Goal: Information Seeking & Learning: Learn about a topic

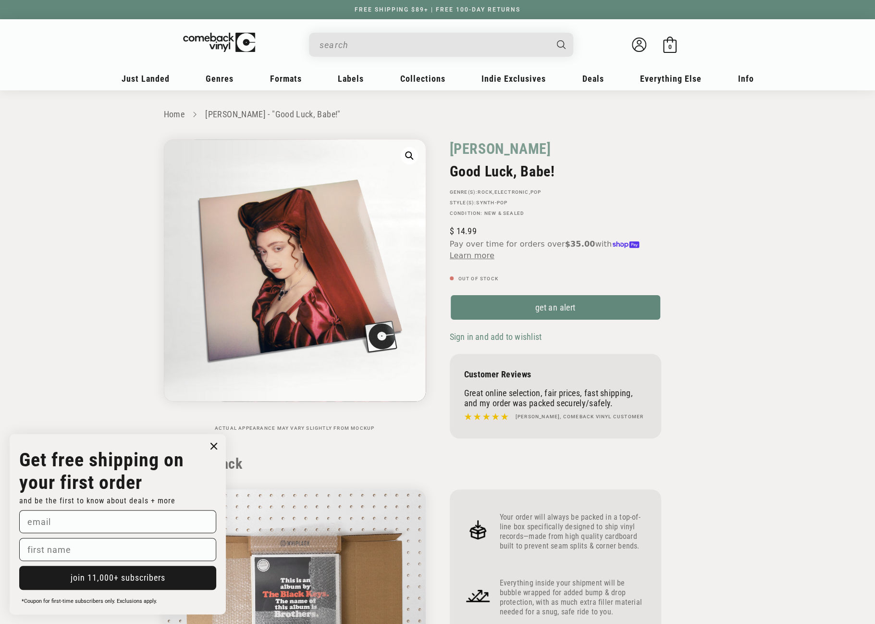
drag, startPoint x: 0, startPoint y: 0, endPoint x: 382, endPoint y: 43, distance: 384.9
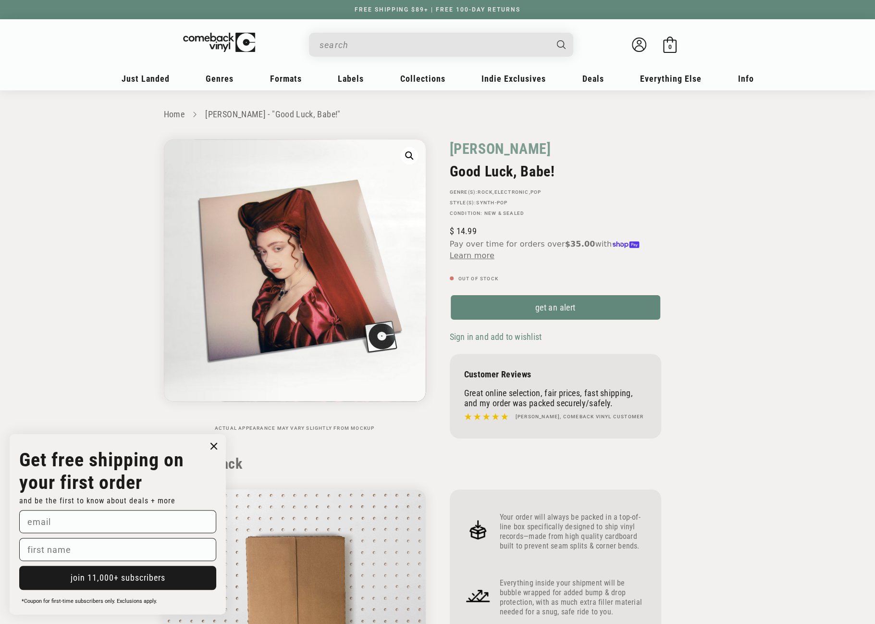
click at [382, 43] on input "When autocomplete results are available use up and down arrows to review and en…" at bounding box center [434, 45] width 228 height 20
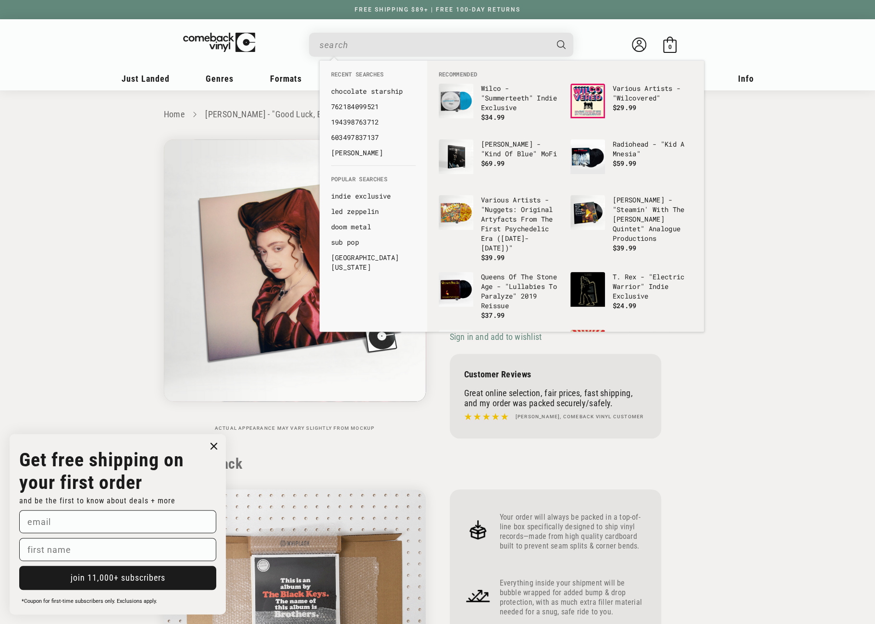
paste input "889397520656"
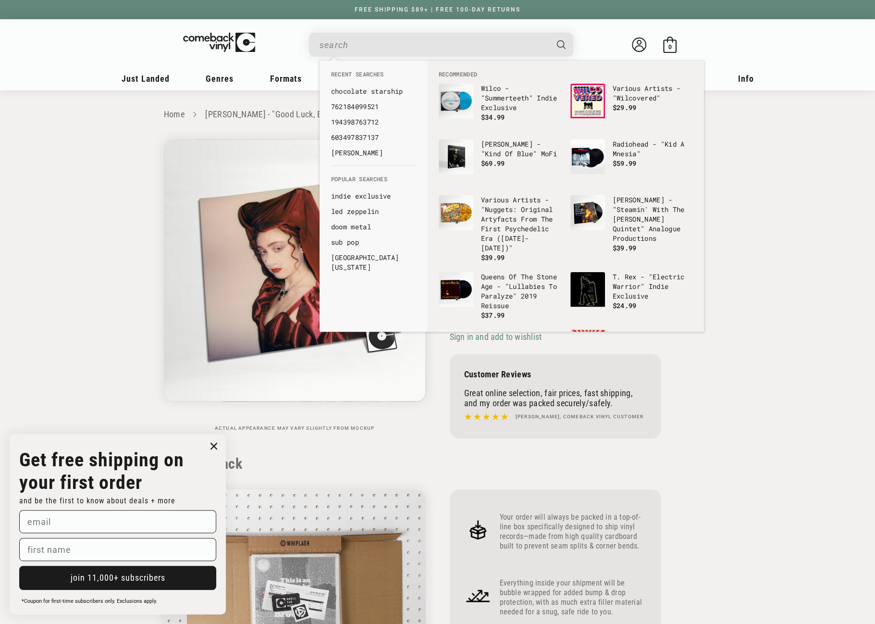
type input "889397520656"
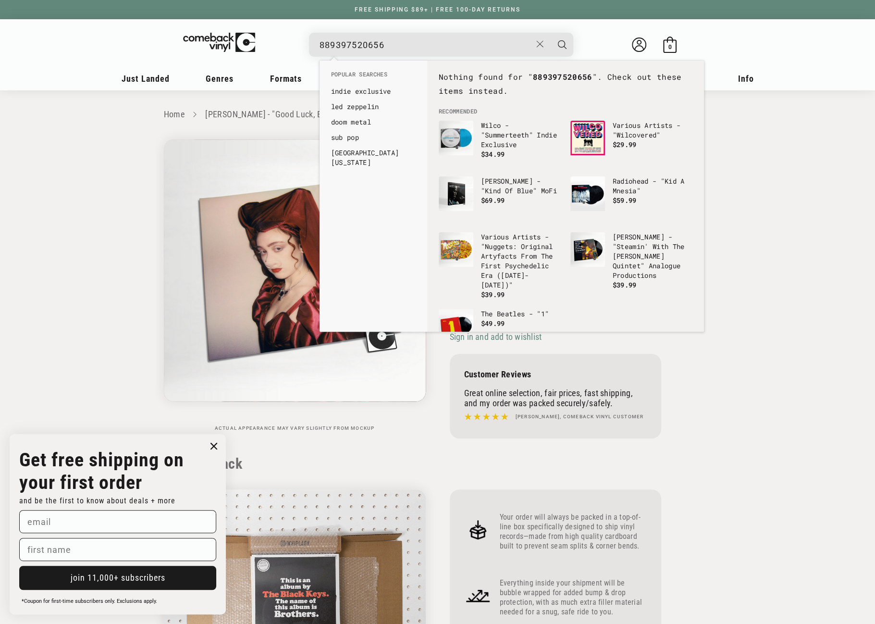
drag, startPoint x: 384, startPoint y: 45, endPoint x: 322, endPoint y: 49, distance: 62.6
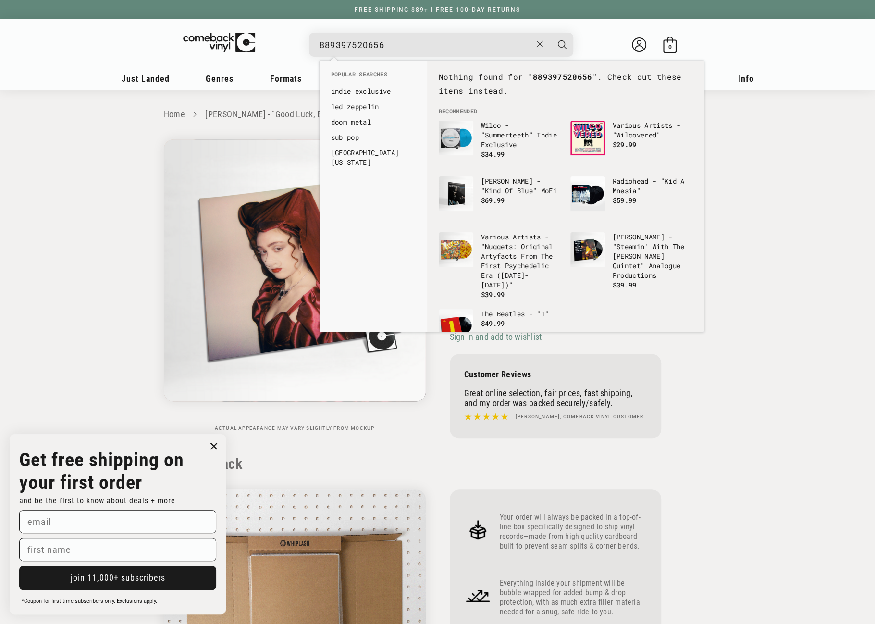
click at [322, 49] on input "889397520656" at bounding box center [426, 45] width 212 height 20
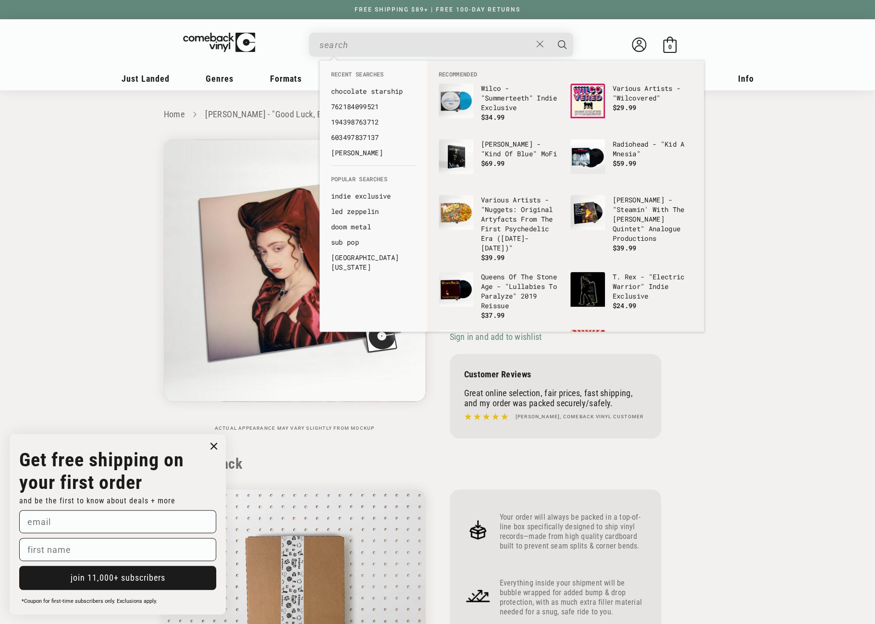
click at [353, 51] on input "When autocomplete results are available use up and down arrows to review and en…" at bounding box center [426, 45] width 212 height 20
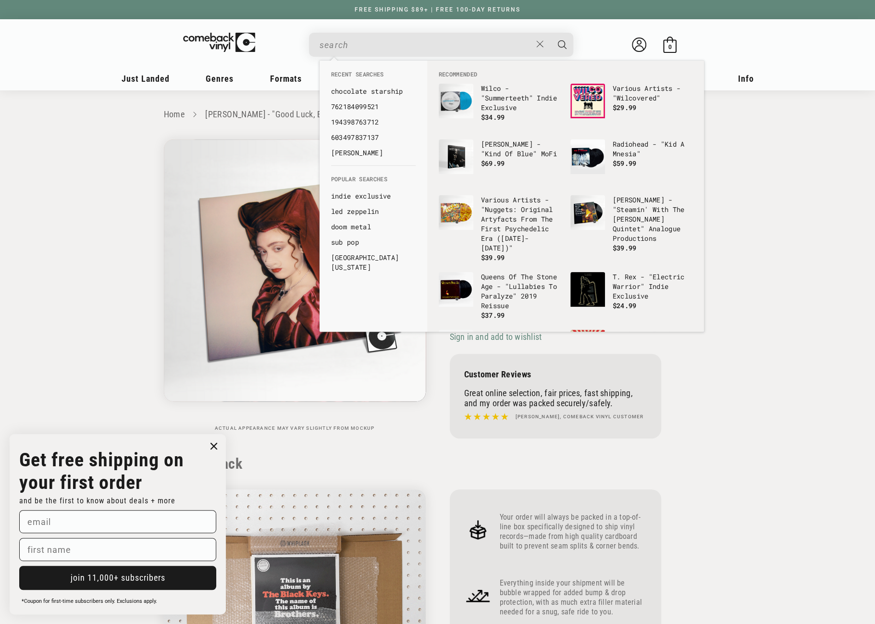
paste input "[CREDIT_CARD_NUMBER]"
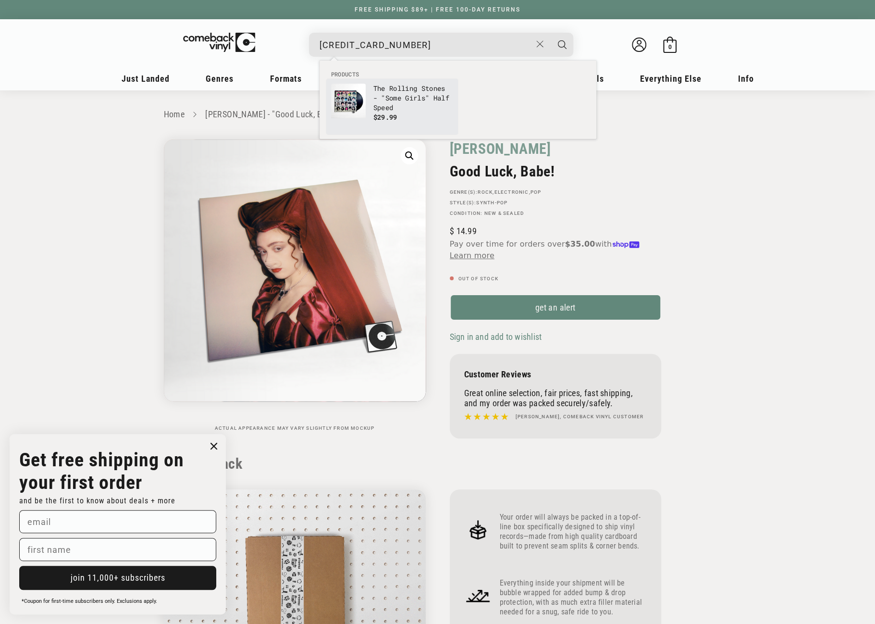
type input "[CREDIT_CARD_NUMBER]"
click at [365, 98] on img "Products" at bounding box center [348, 101] width 35 height 35
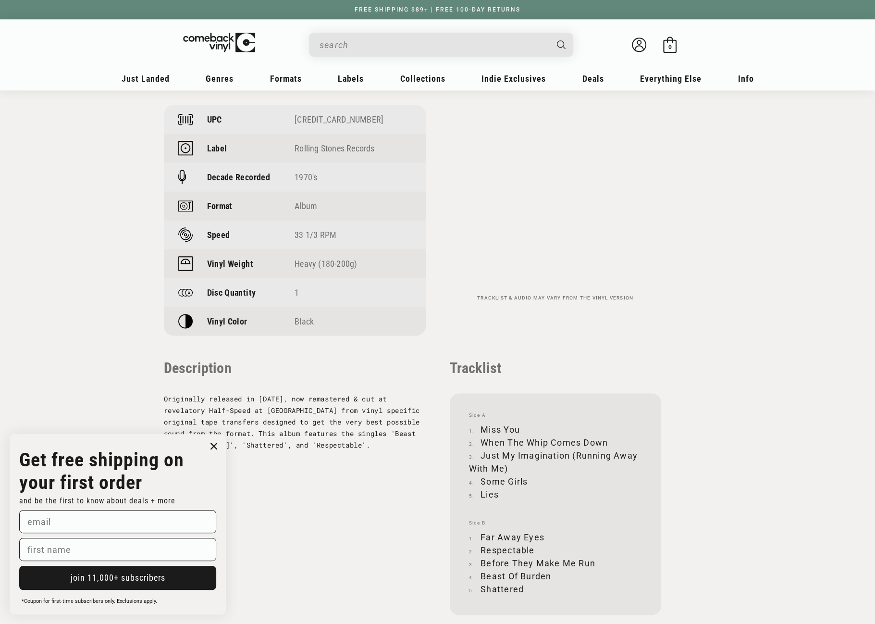
scroll to position [913, 0]
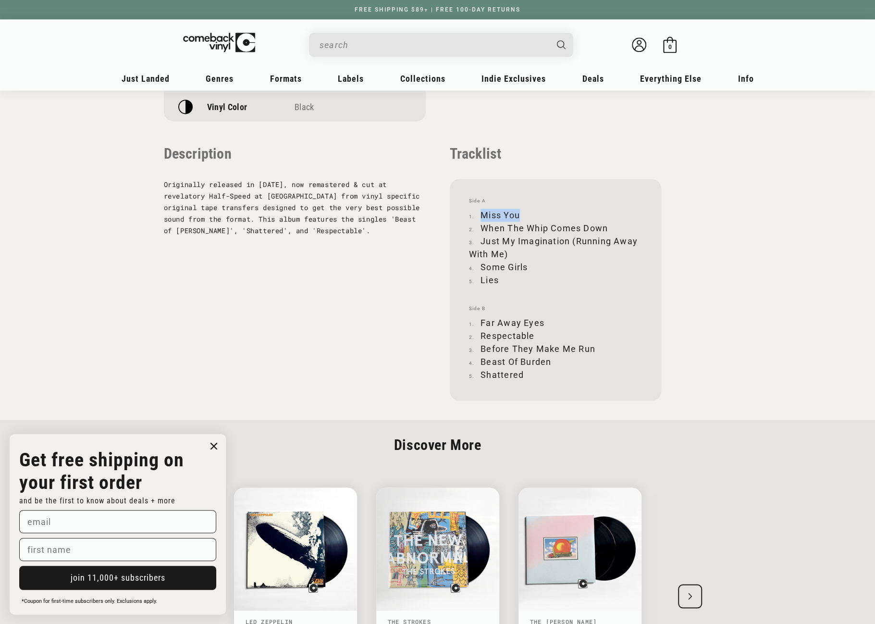
drag, startPoint x: 482, startPoint y: 215, endPoint x: 518, endPoint y: 212, distance: 36.7
click at [518, 212] on li "Miss You" at bounding box center [555, 215] width 173 height 13
copy li "Miss You"
drag, startPoint x: 482, startPoint y: 226, endPoint x: 607, endPoint y: 231, distance: 124.5
click at [607, 231] on li "When The Whip Comes Down" at bounding box center [555, 227] width 173 height 13
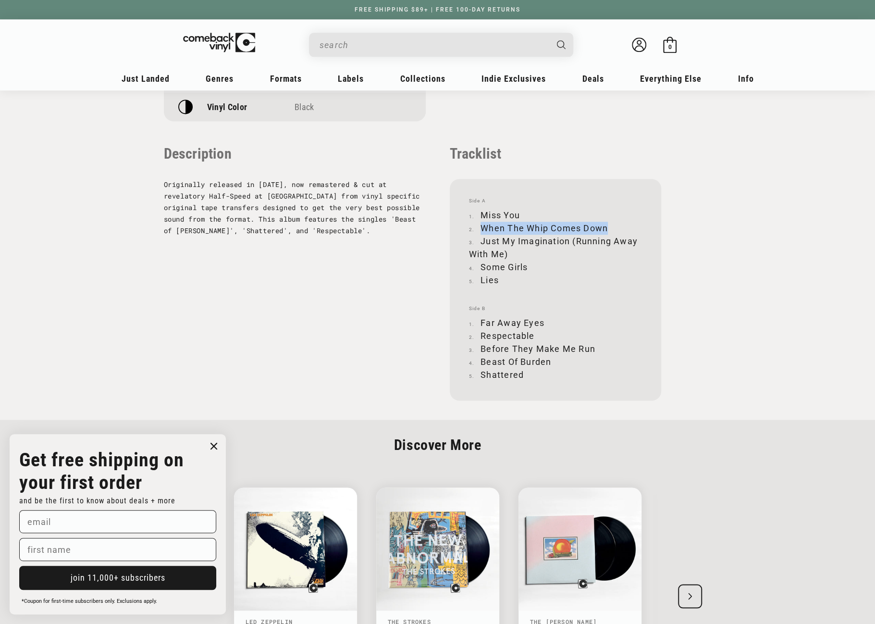
copy li "When The Whip Comes Down"
drag, startPoint x: 481, startPoint y: 243, endPoint x: 513, endPoint y: 254, distance: 33.3
click at [513, 254] on li "Just My Imagination (Running Away With Me)" at bounding box center [555, 247] width 173 height 26
copy li "Just My Imagination (Running Away With Me)"
drag, startPoint x: 481, startPoint y: 266, endPoint x: 527, endPoint y: 267, distance: 45.2
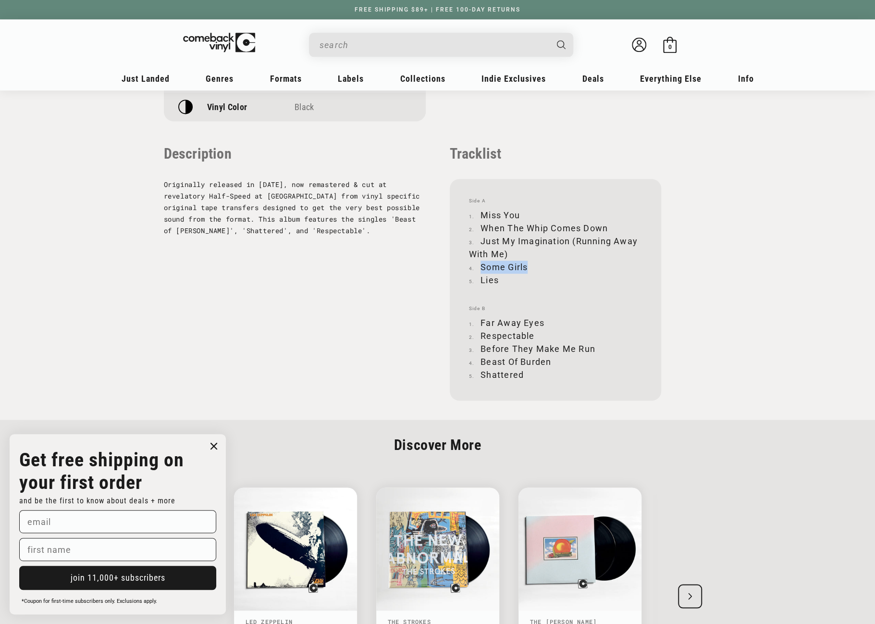
click at [527, 267] on li "Some Girls" at bounding box center [555, 266] width 173 height 13
copy li "Some Girls"
drag, startPoint x: 481, startPoint y: 280, endPoint x: 498, endPoint y: 279, distance: 17.3
click at [498, 279] on li "Lies" at bounding box center [555, 279] width 173 height 13
copy li "Lies"
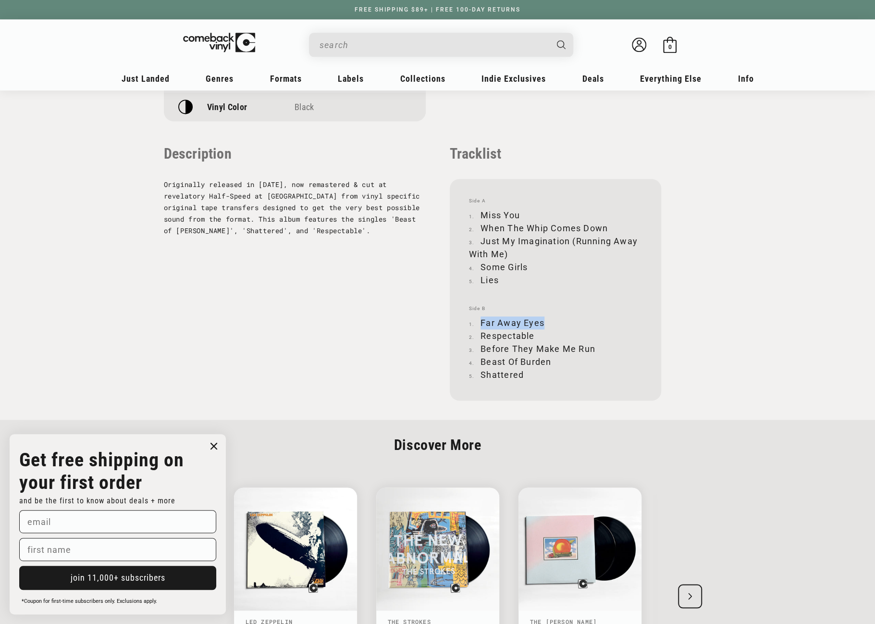
drag, startPoint x: 481, startPoint y: 321, endPoint x: 544, endPoint y: 323, distance: 62.5
click at [544, 323] on li "Far Away Eyes" at bounding box center [555, 322] width 173 height 13
copy li "Far Away Eyes"
drag, startPoint x: 480, startPoint y: 335, endPoint x: 533, endPoint y: 337, distance: 52.4
click at [533, 337] on li "Respectable" at bounding box center [555, 335] width 173 height 13
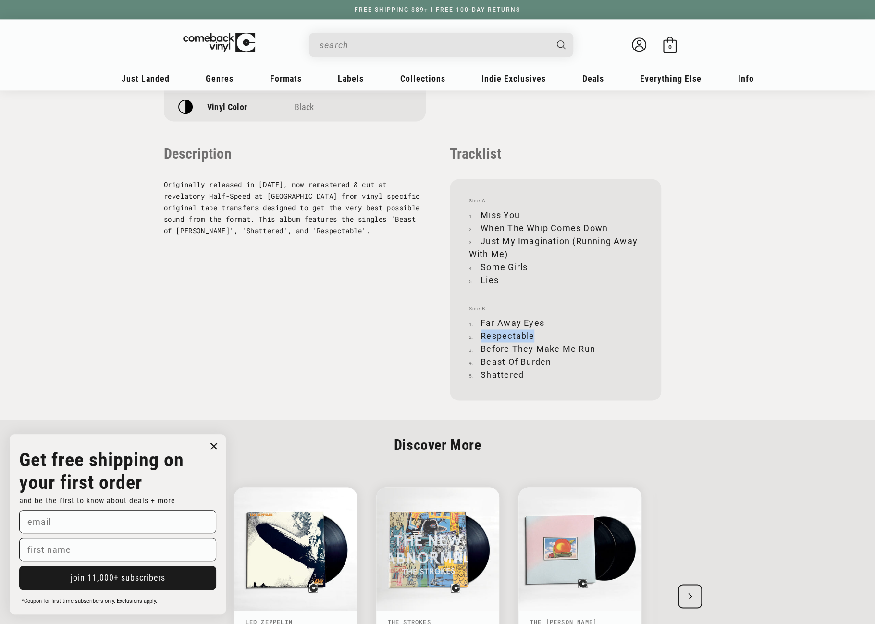
copy li "Respectable"
drag, startPoint x: 482, startPoint y: 346, endPoint x: 594, endPoint y: 349, distance: 112.0
click at [594, 349] on li "Before They Make Me Run" at bounding box center [555, 348] width 173 height 13
copy li "Before They Make Me Run"
drag, startPoint x: 481, startPoint y: 361, endPoint x: 551, endPoint y: 364, distance: 69.2
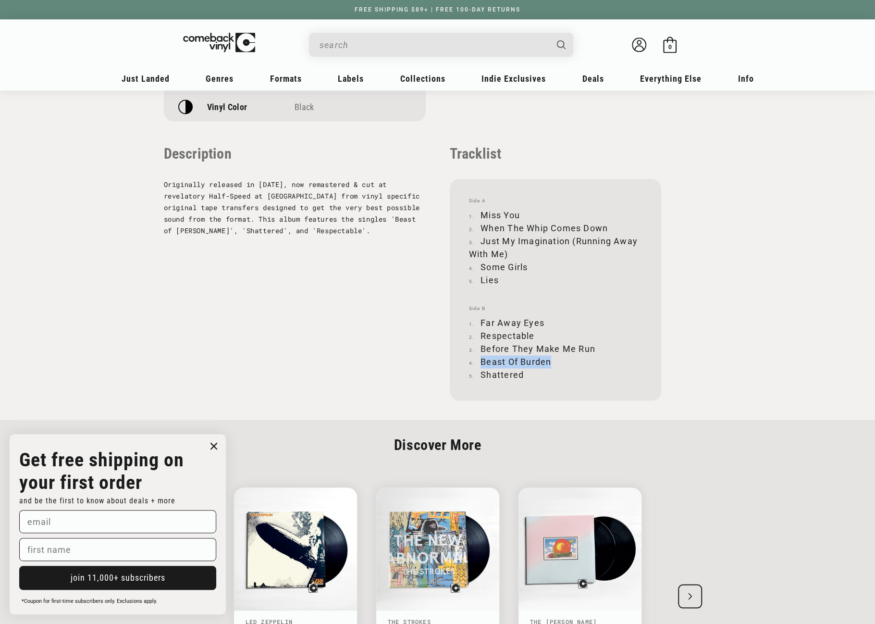
click at [551, 364] on li "Beast Of Burden" at bounding box center [555, 361] width 173 height 13
copy li "Beast Of Burden"
drag, startPoint x: 482, startPoint y: 373, endPoint x: 521, endPoint y: 374, distance: 38.4
click at [521, 374] on li "Shattered" at bounding box center [555, 374] width 173 height 13
copy li "Shattered"
